Goal: Answer question/provide support: Share knowledge or assist other users

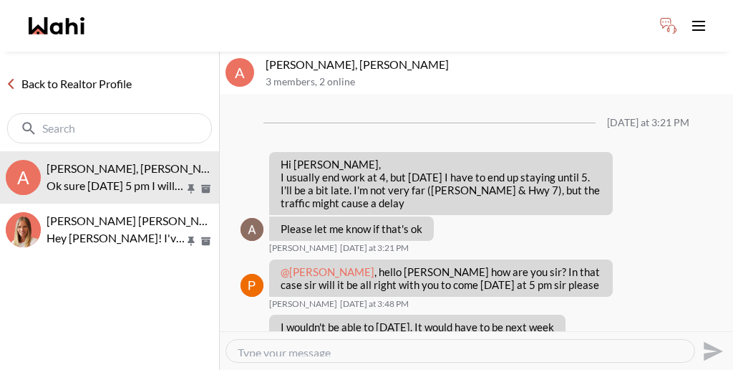
scroll to position [856, 0]
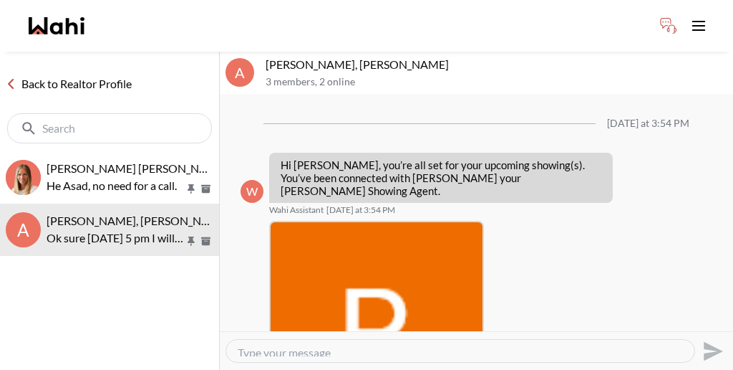
scroll to position [800, 0]
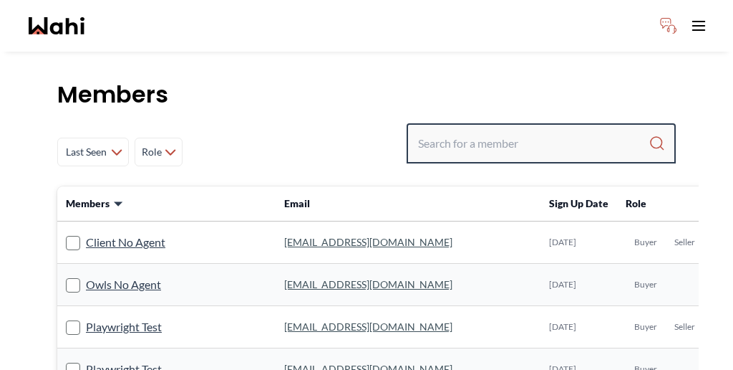
click at [559, 130] on input "Search input" at bounding box center [533, 143] width 231 height 26
paste input "[PERSON_NAME] [PERSON_NAME]"
click at [559, 130] on input "[PERSON_NAME] [PERSON_NAME]" at bounding box center [532, 143] width 229 height 26
drag, startPoint x: 555, startPoint y: 105, endPoint x: 525, endPoint y: 103, distance: 30.2
click at [525, 130] on input "[PERSON_NAME] [PERSON_NAME]" at bounding box center [532, 143] width 229 height 26
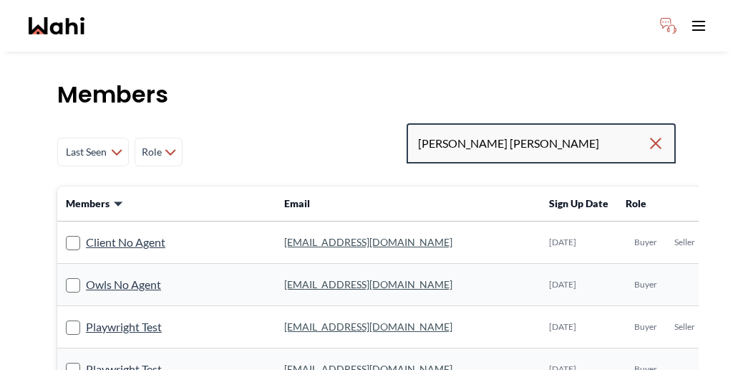
type input "[PERSON_NAME] [PERSON_NAME]"
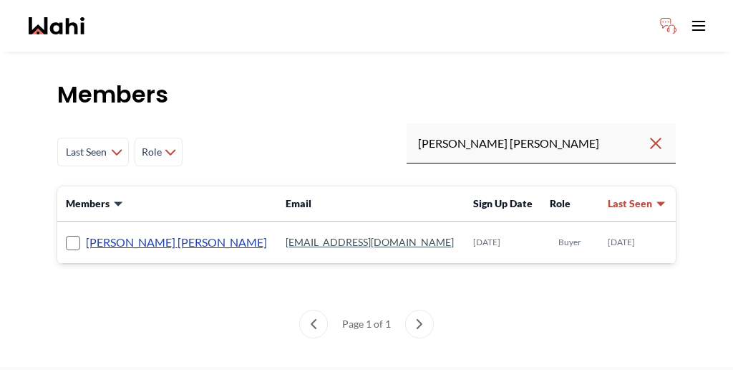
click at [95, 233] on link "[PERSON_NAME] [PERSON_NAME]" at bounding box center [176, 242] width 181 height 19
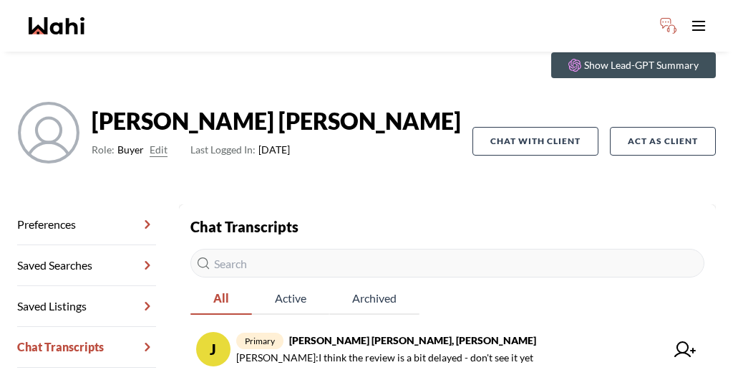
scroll to position [97, 0]
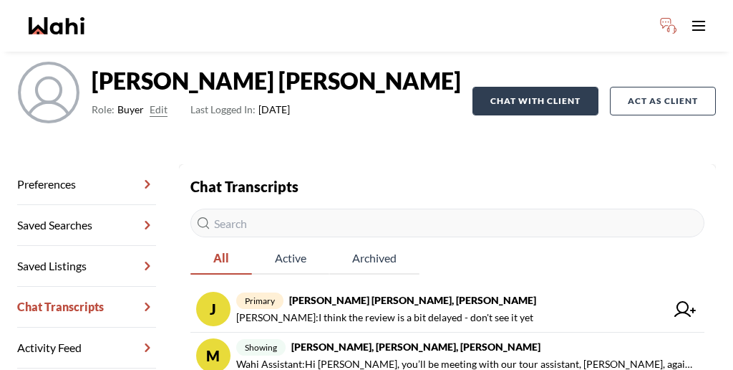
click at [564, 87] on button "Chat with client" at bounding box center [536, 101] width 126 height 29
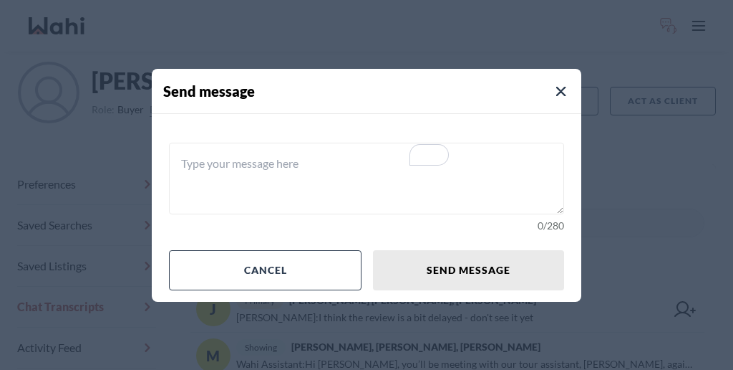
click at [415, 165] on textarea "To enrich screen reader interactions, please activate Accessibility in Grammarl…" at bounding box center [366, 179] width 395 height 72
paste textarea "You may use this chat to coordinate your buyer's visit."
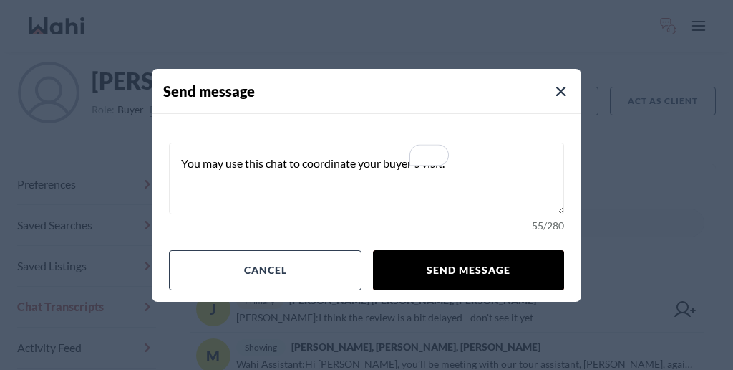
type textarea "You may use this chat to coordinate your buyer's visit."
click at [438, 251] on button "Send message" at bounding box center [468, 270] width 191 height 40
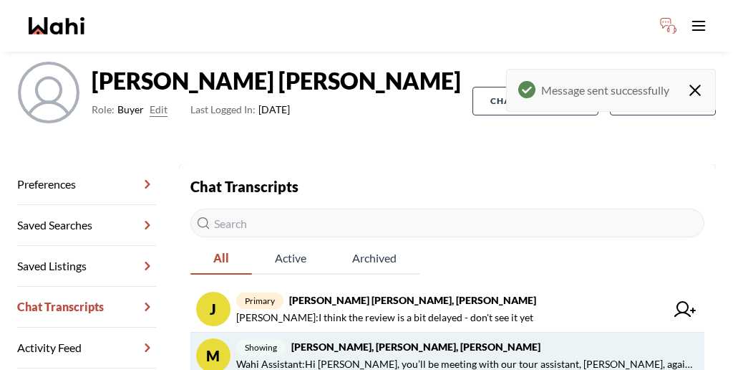
scroll to position [132, 0]
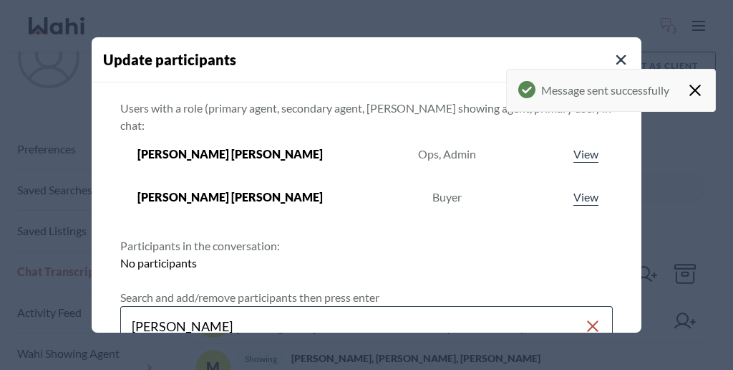
type input "[PERSON_NAME]"
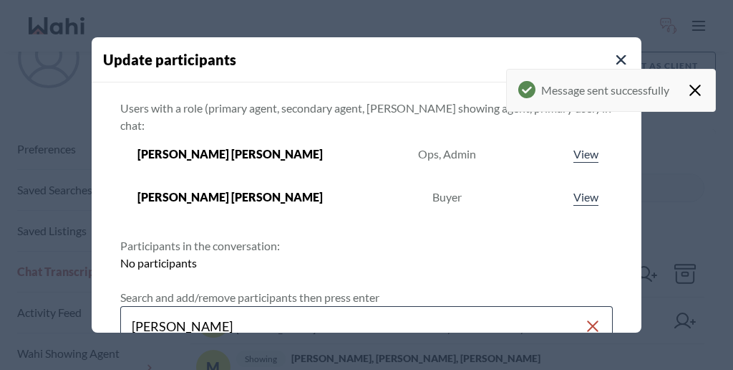
scroll to position [88, 0]
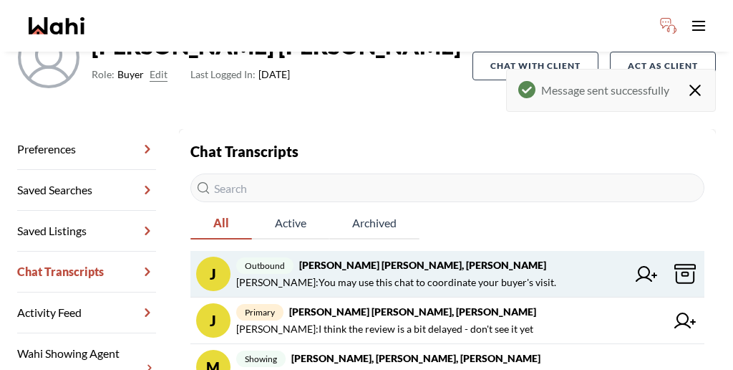
click at [636, 266] on icon at bounding box center [646, 274] width 21 height 16
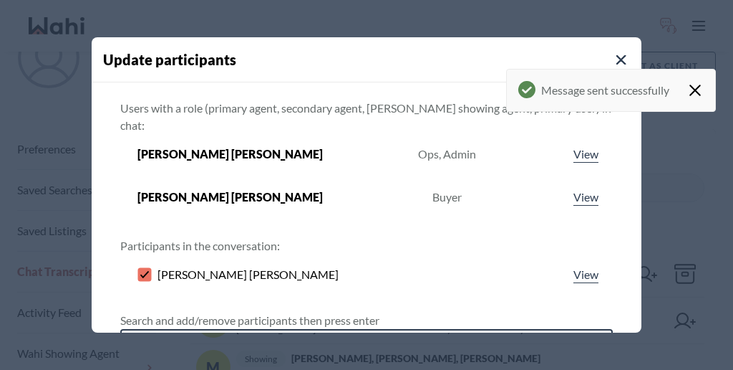
click at [318, 336] on input "Search input" at bounding box center [358, 349] width 453 height 26
click at [211, 336] on input "[PERSON_NAME]" at bounding box center [358, 349] width 453 height 26
type input "[PERSON_NAME]"
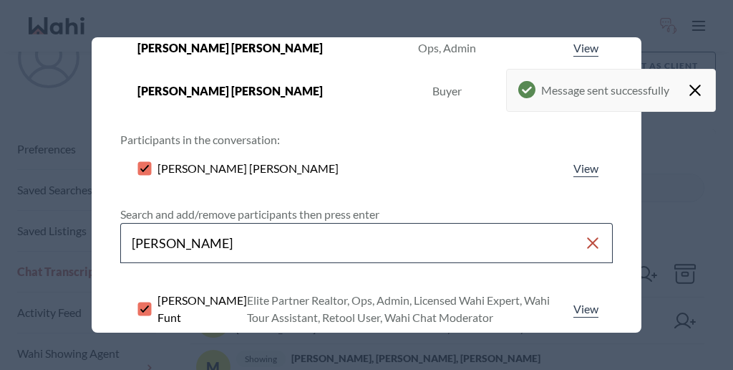
scroll to position [163, 0]
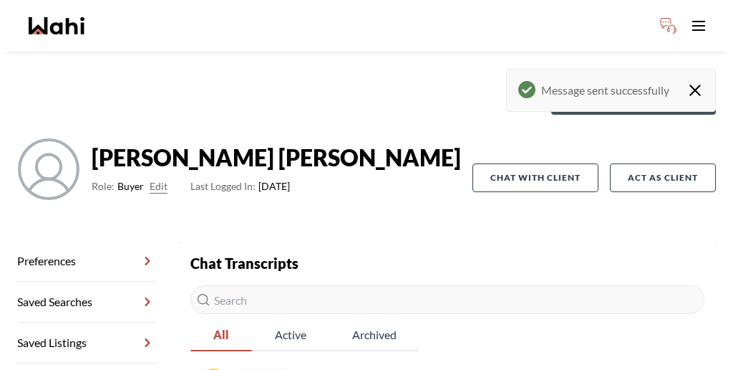
scroll to position [0, 0]
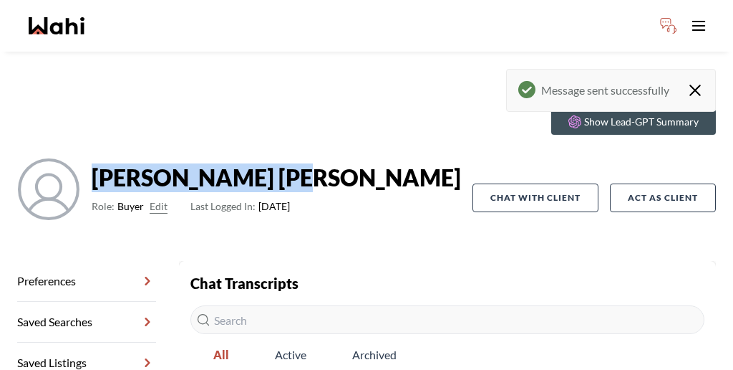
drag, startPoint x: 191, startPoint y: 135, endPoint x: 102, endPoint y: 132, distance: 89.6
click at [102, 163] on strong "[PERSON_NAME] [PERSON_NAME]" at bounding box center [277, 177] width 370 height 29
copy strong "[PERSON_NAME] [PERSON_NAME]"
